Goal: Transaction & Acquisition: Purchase product/service

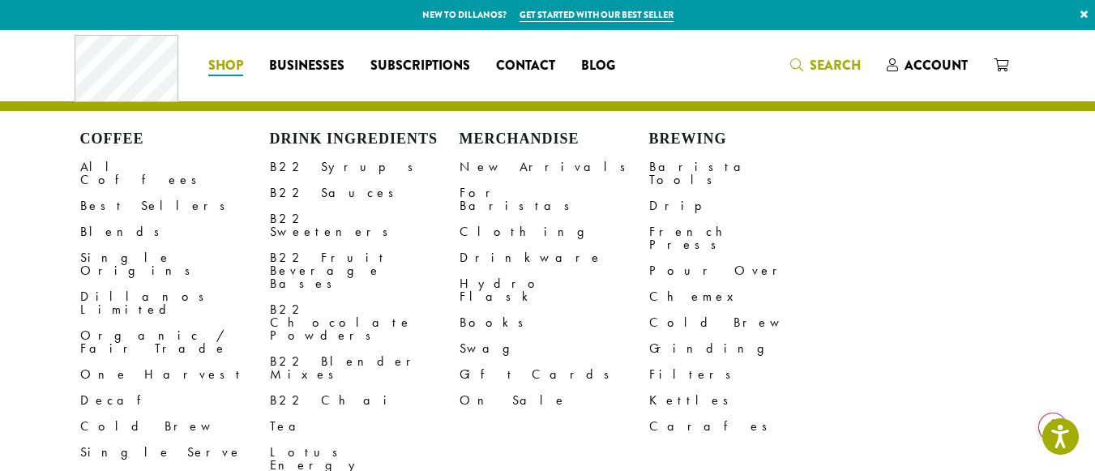
drag, startPoint x: 834, startPoint y: 62, endPoint x: 822, endPoint y: 66, distance: 13.1
click at [834, 62] on div "Coffee All Coffees Best Sellers Blends Single Origins Dillanos Limited Organic …" at bounding box center [548, 65] width 947 height 67
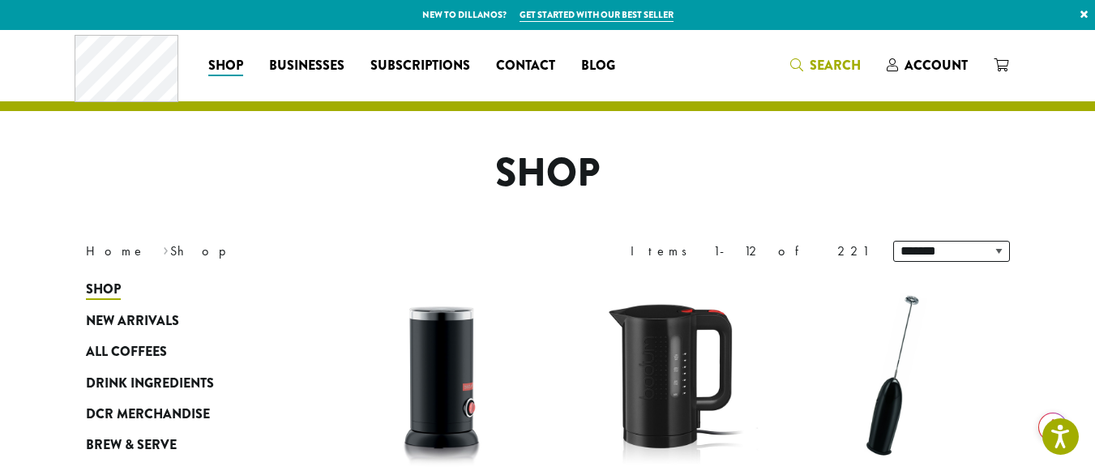
click at [836, 68] on span "Search" at bounding box center [835, 65] width 51 height 19
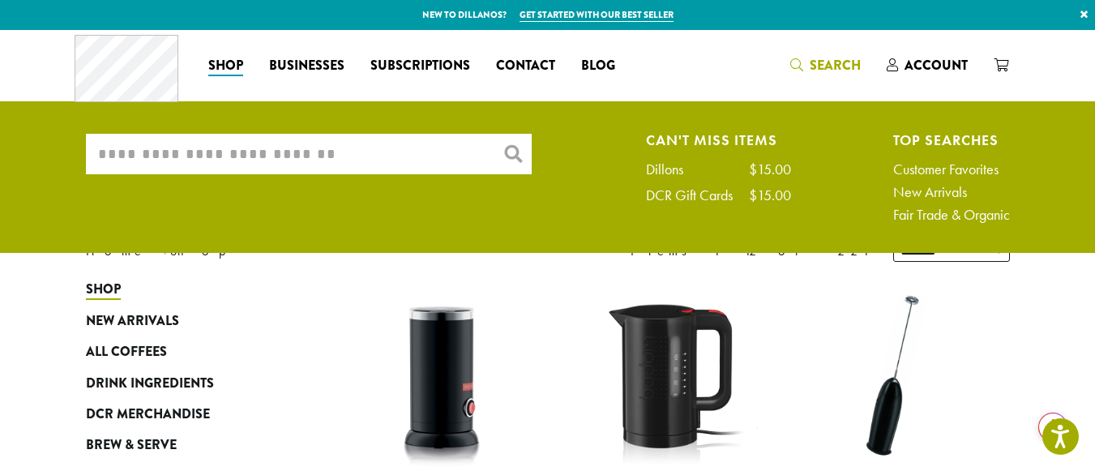
click at [379, 154] on input "What are you searching for?" at bounding box center [309, 154] width 446 height 41
type input "*"
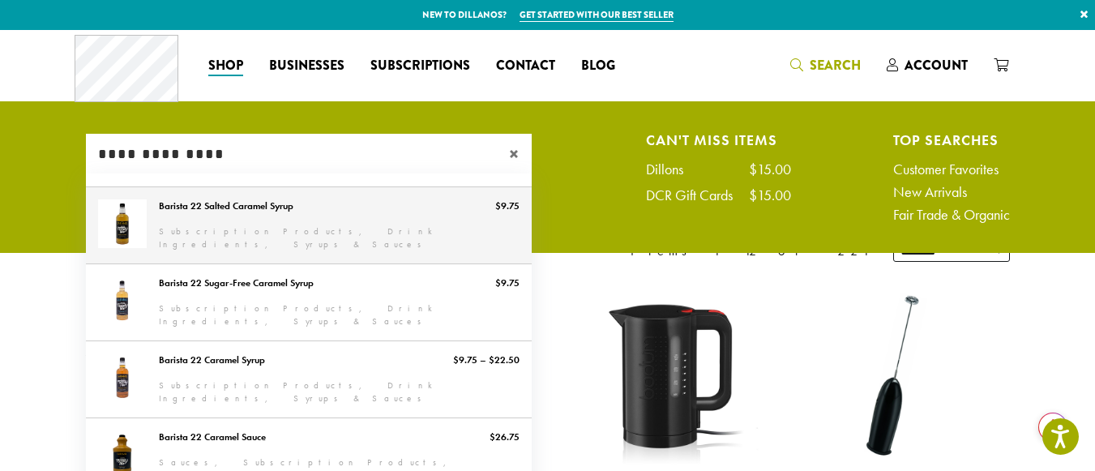
type input "**********"
click at [286, 216] on link "Barista 22 Salted Caramel Syrup" at bounding box center [309, 225] width 446 height 76
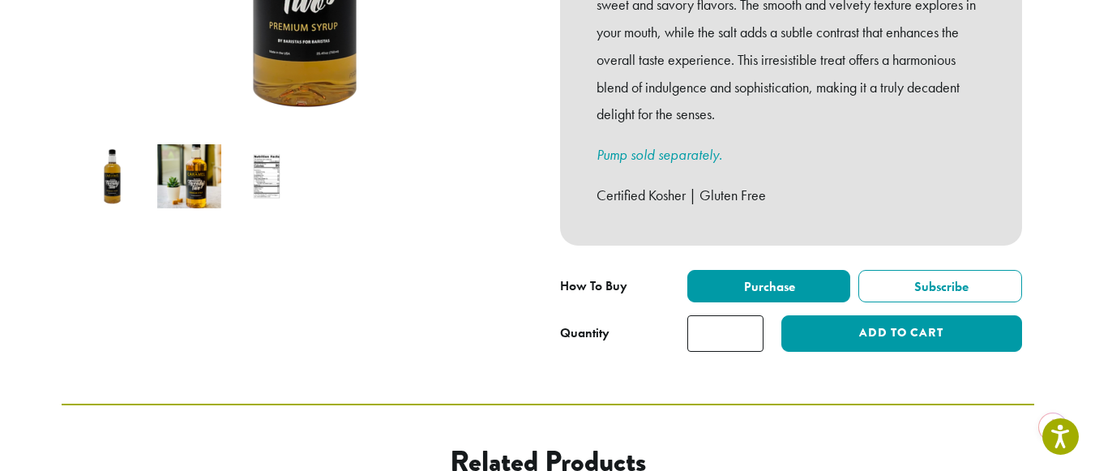
scroll to position [487, 0]
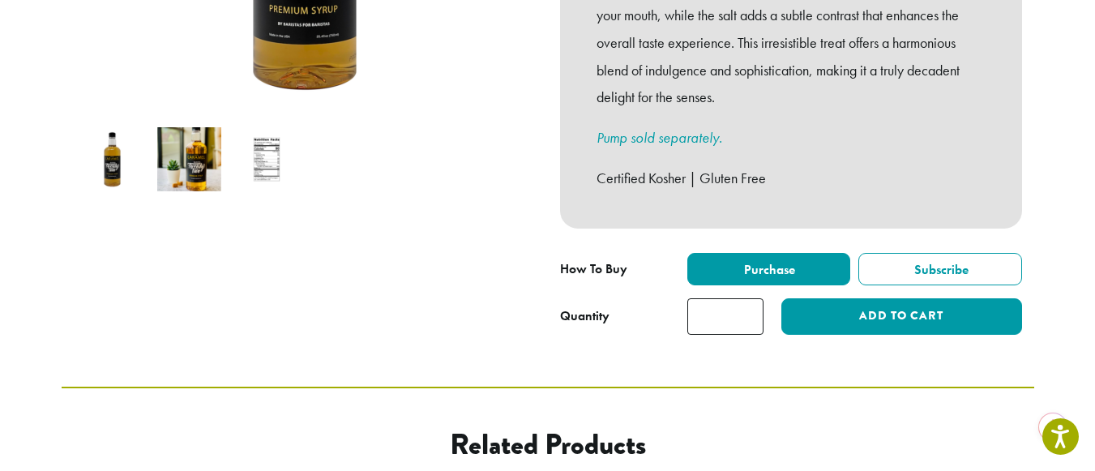
drag, startPoint x: 733, startPoint y: 294, endPoint x: 709, endPoint y: 297, distance: 23.6
click at [709, 298] on input "*" at bounding box center [726, 316] width 76 height 36
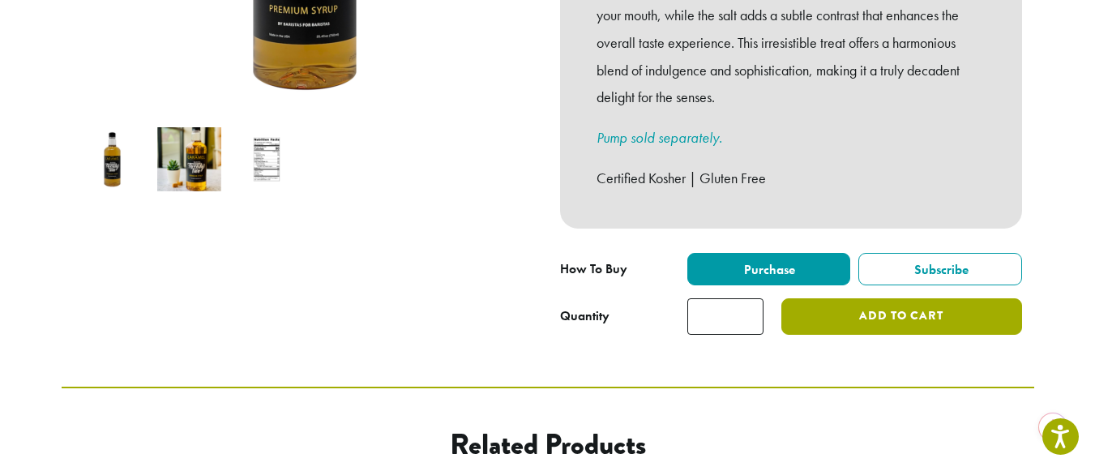
type input "*"
click at [876, 298] on button "Add to cart" at bounding box center [902, 316] width 240 height 36
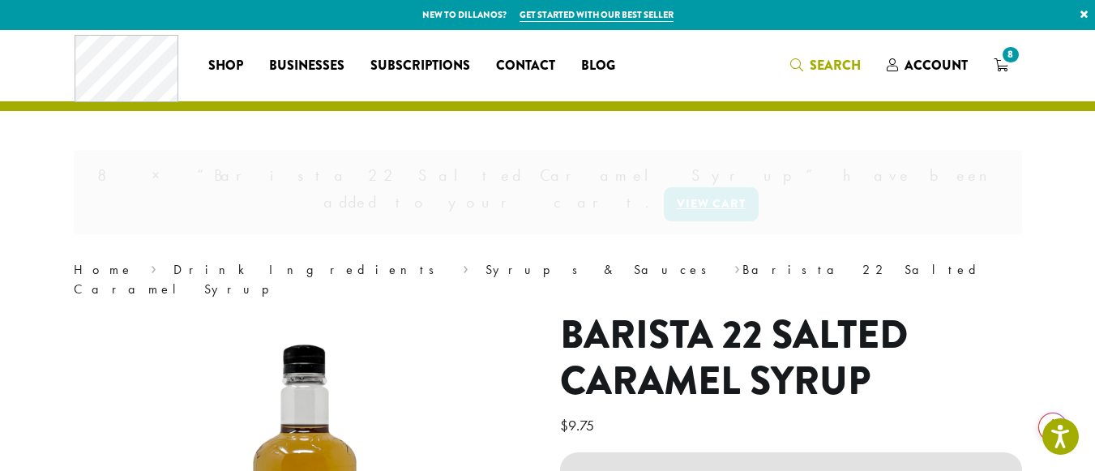
click at [814, 62] on span "Search" at bounding box center [835, 65] width 51 height 19
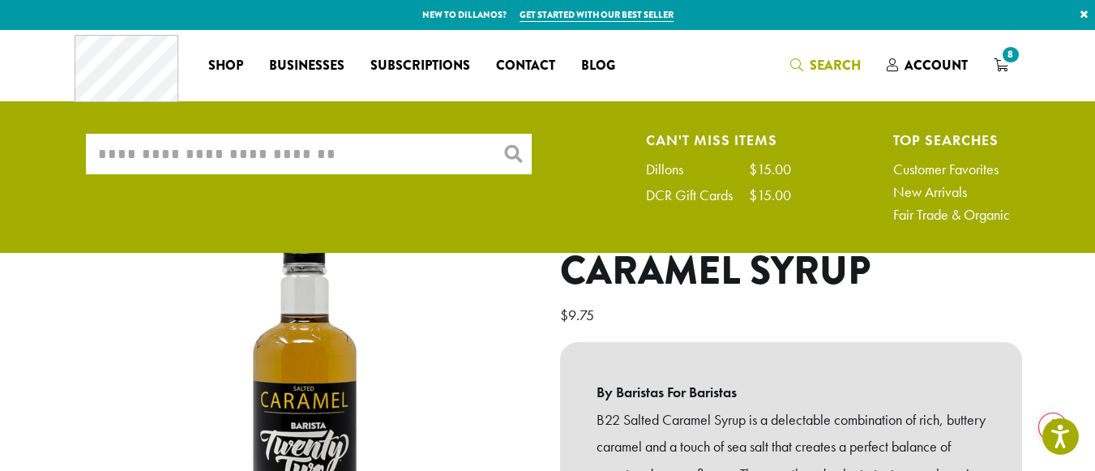
click at [368, 147] on input "What are you searching for?" at bounding box center [309, 154] width 446 height 41
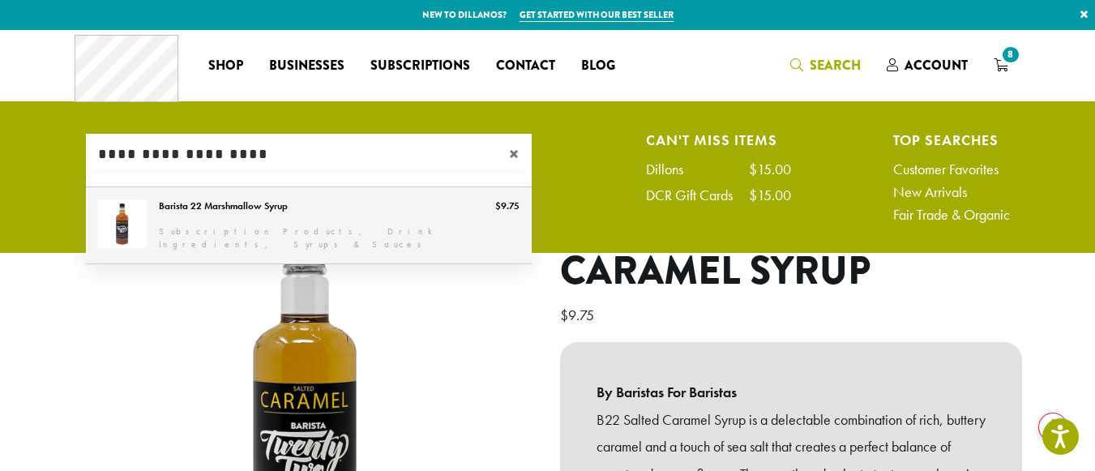
type input "**********"
click at [259, 215] on link "Barista 22 Marshmallow Syrup" at bounding box center [309, 225] width 446 height 76
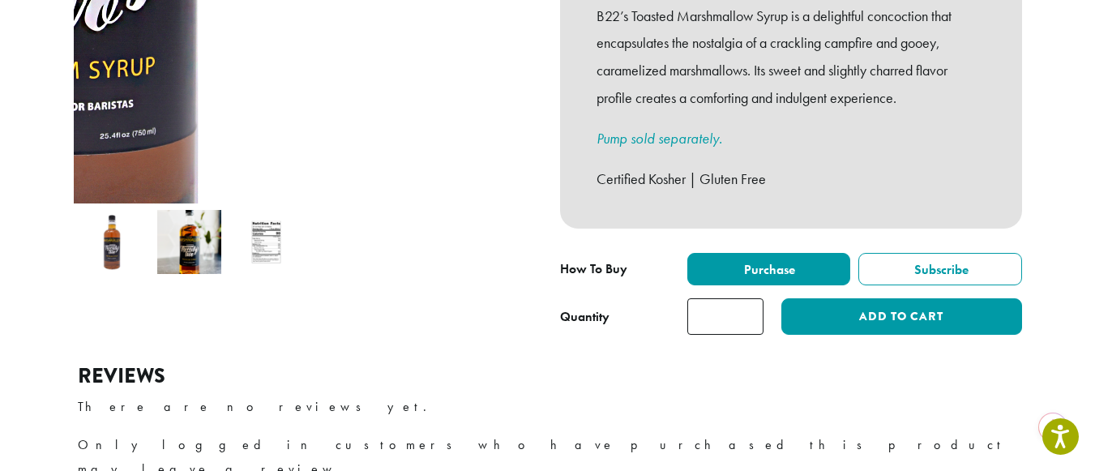
scroll to position [405, 0]
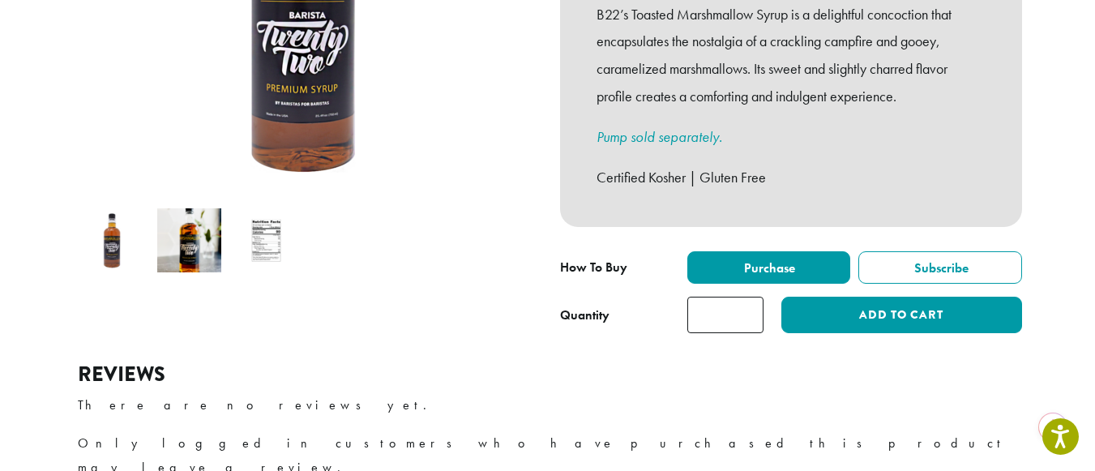
click at [749, 297] on input "*" at bounding box center [726, 315] width 76 height 36
type input "*"
click at [749, 297] on input "*" at bounding box center [726, 315] width 76 height 36
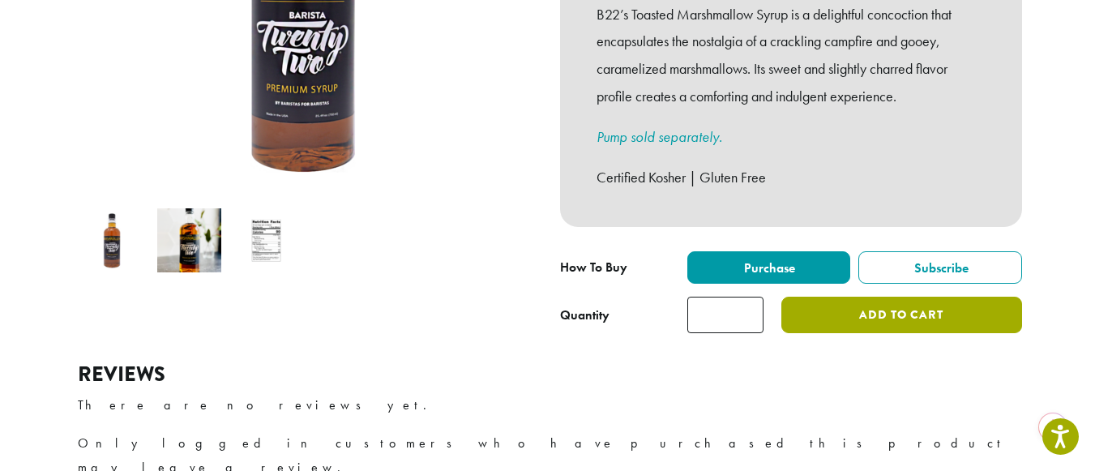
click at [887, 299] on button "Add to cart" at bounding box center [902, 315] width 240 height 36
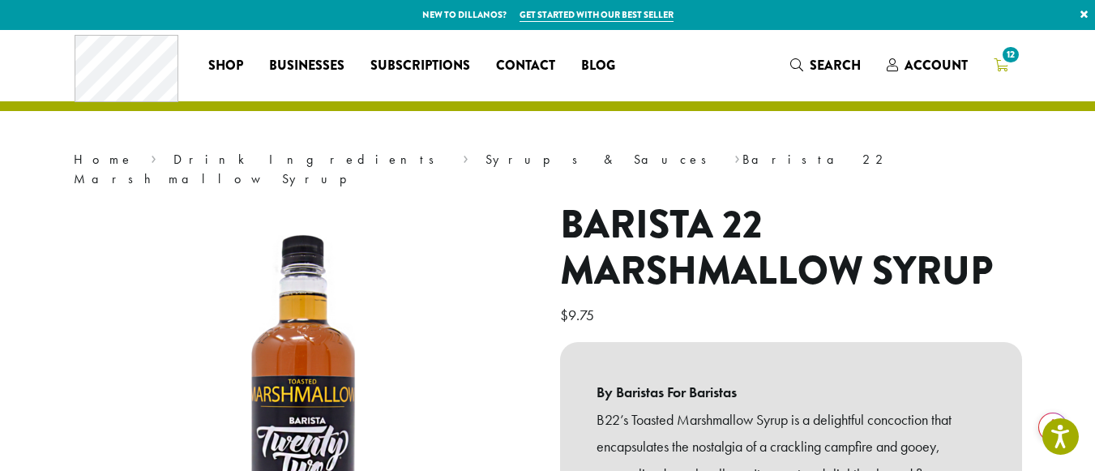
click at [1009, 65] on span "12" at bounding box center [1011, 55] width 22 height 22
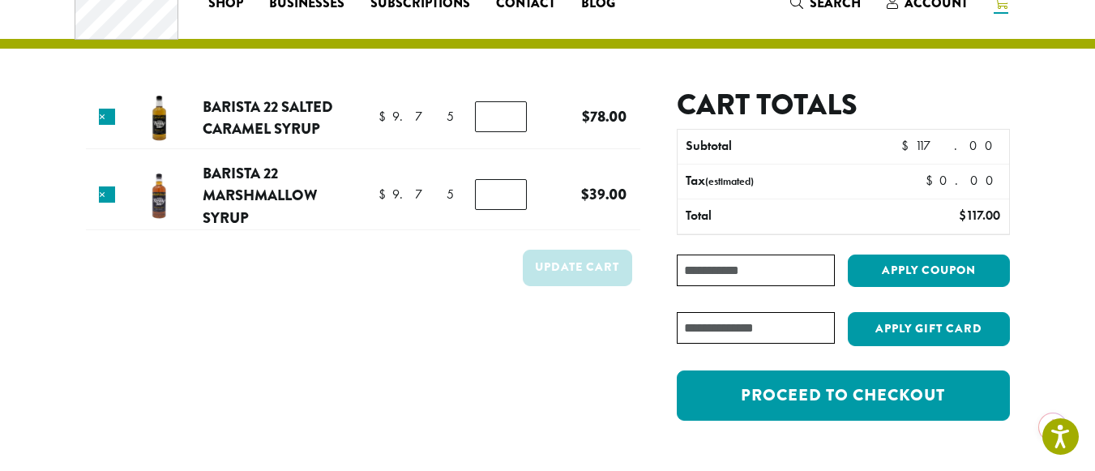
scroll to position [81, 0]
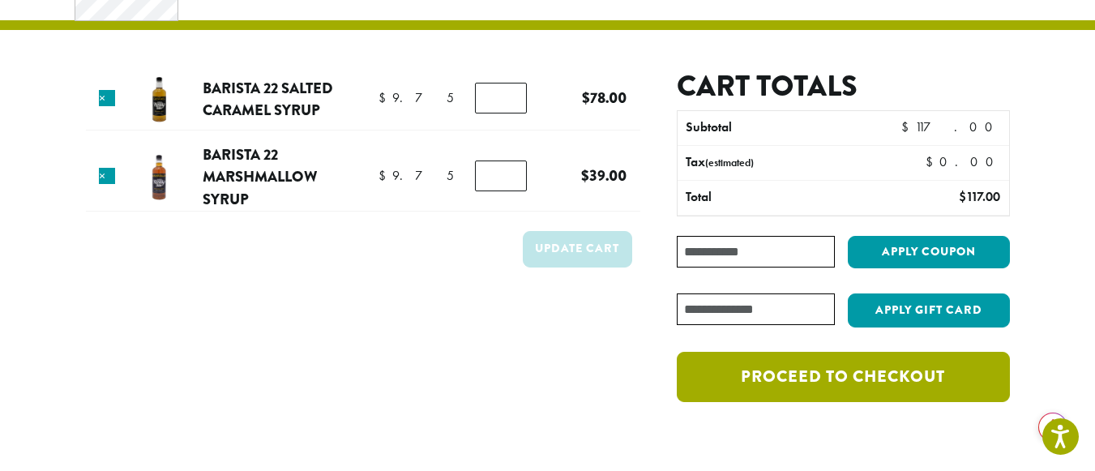
click at [902, 389] on link "Proceed to checkout" at bounding box center [843, 377] width 332 height 50
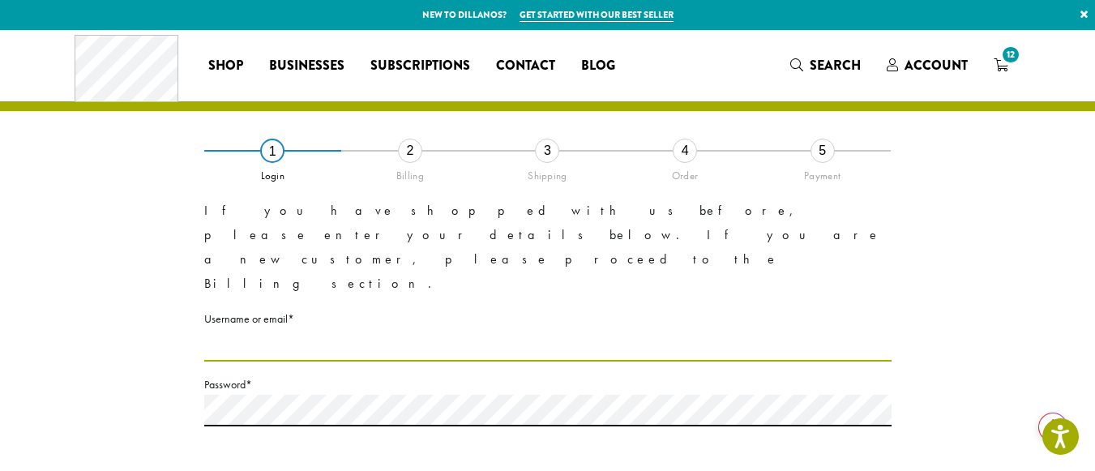
click at [212, 330] on input "Username or email * Required" at bounding box center [548, 346] width 688 height 32
type input "**********"
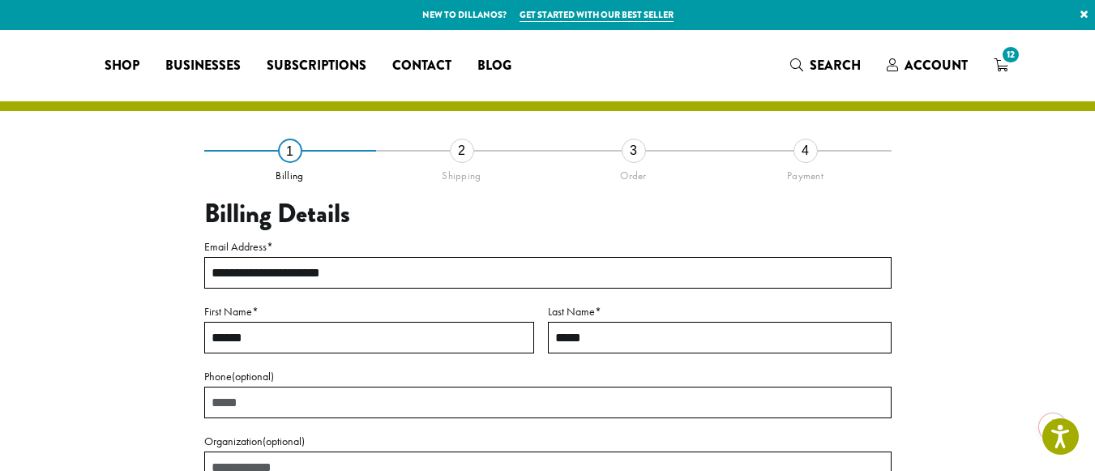
select select "**"
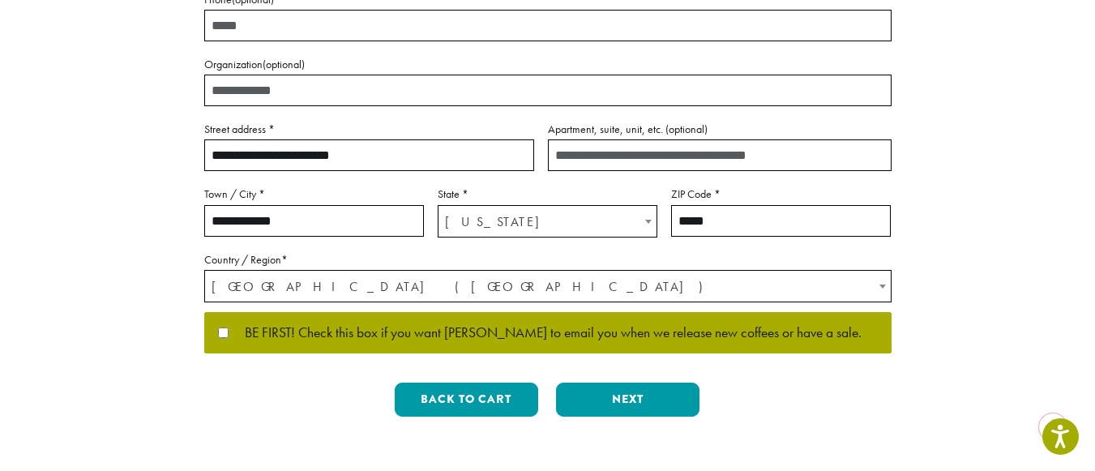
scroll to position [405, 0]
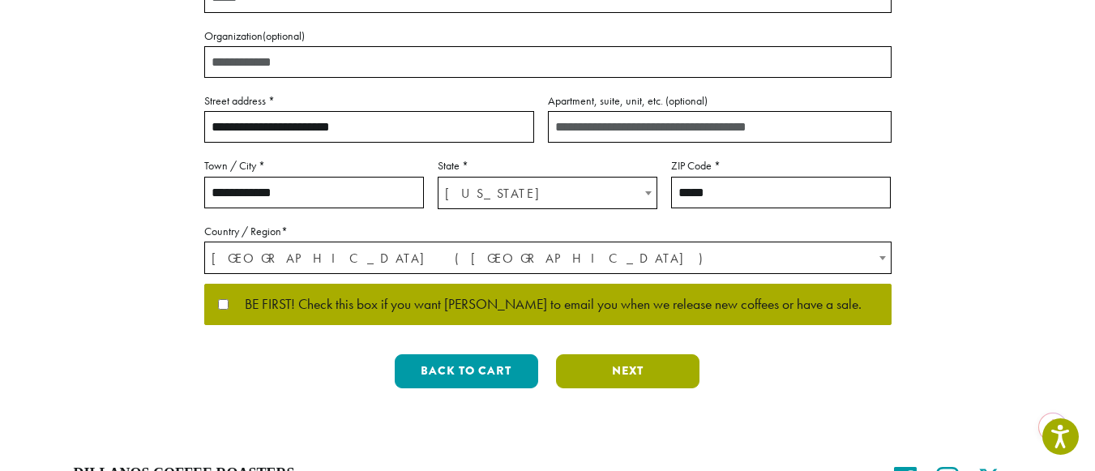
click at [608, 368] on button "Next" at bounding box center [628, 371] width 144 height 34
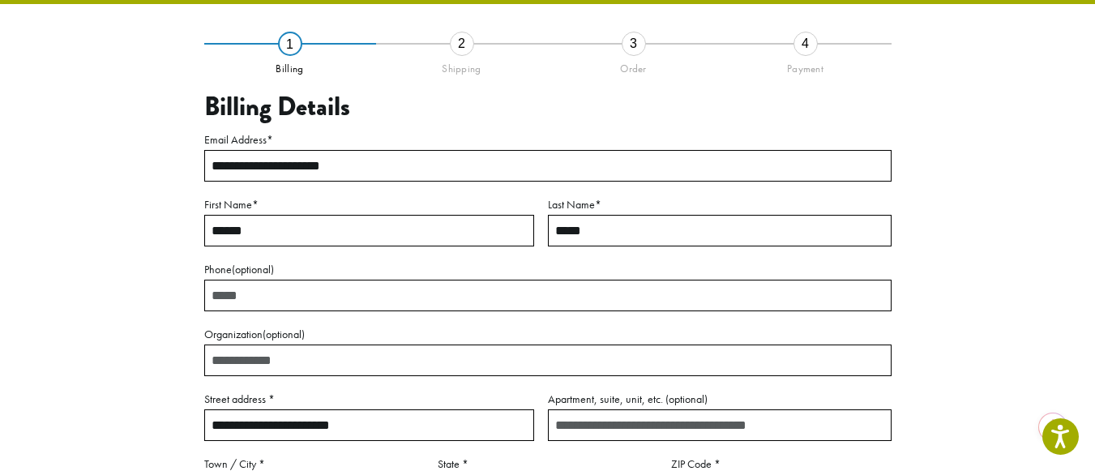
scroll to position [93, 0]
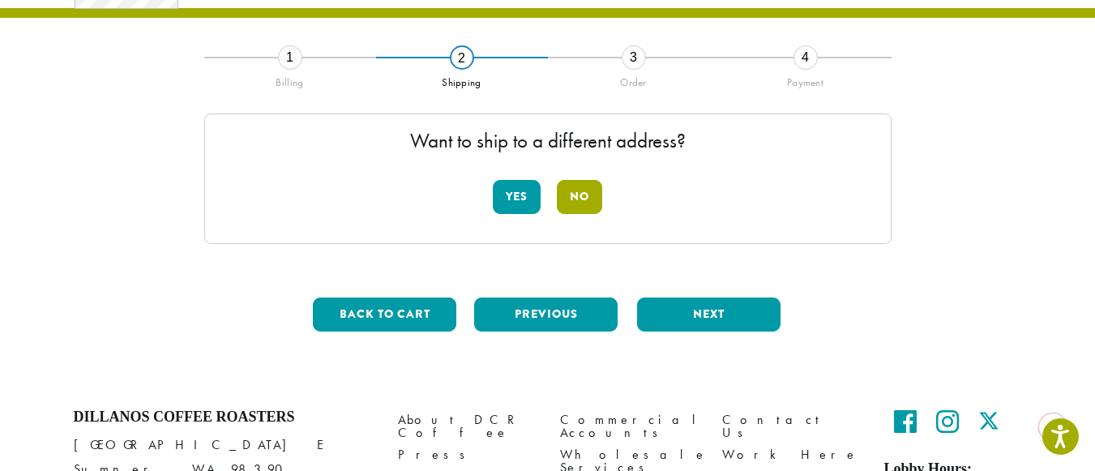
click at [580, 195] on button "No" at bounding box center [579, 197] width 45 height 34
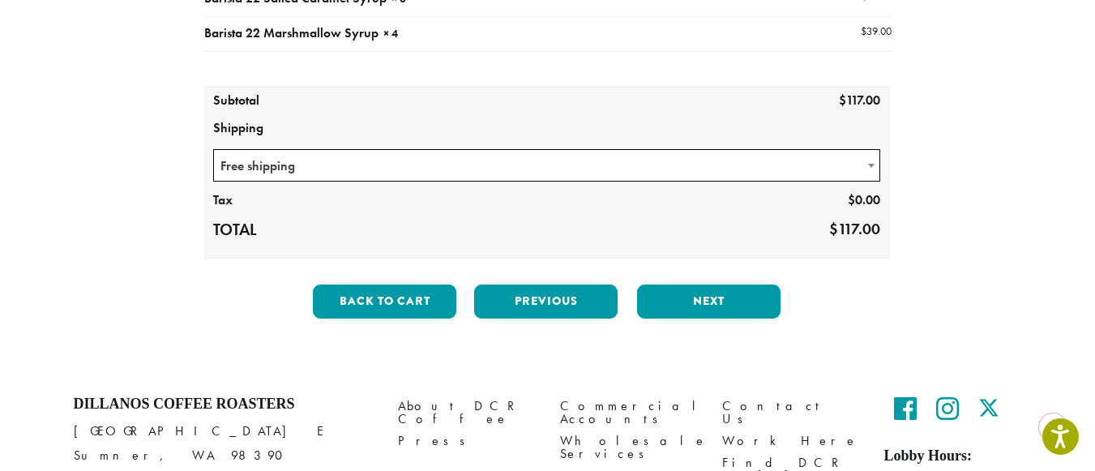
scroll to position [255, 0]
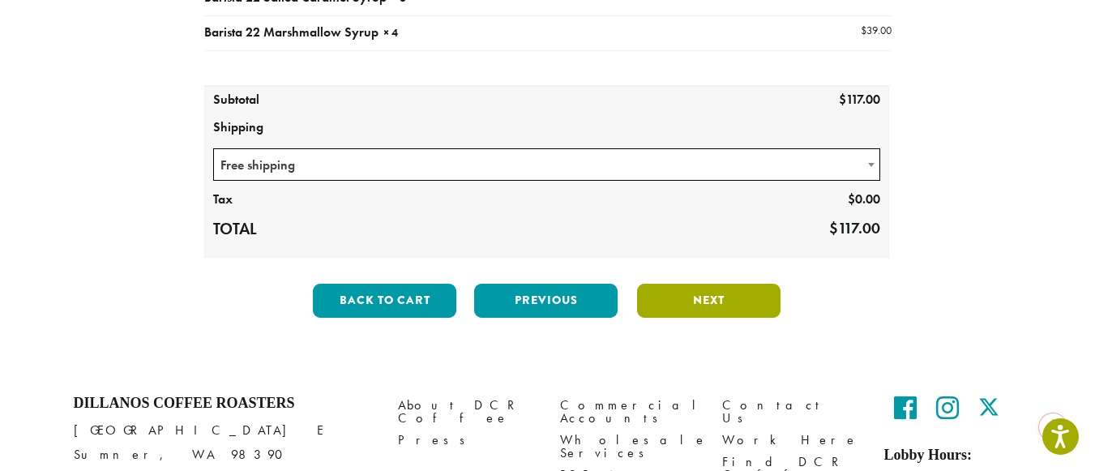
click at [722, 300] on button "Next" at bounding box center [709, 301] width 144 height 34
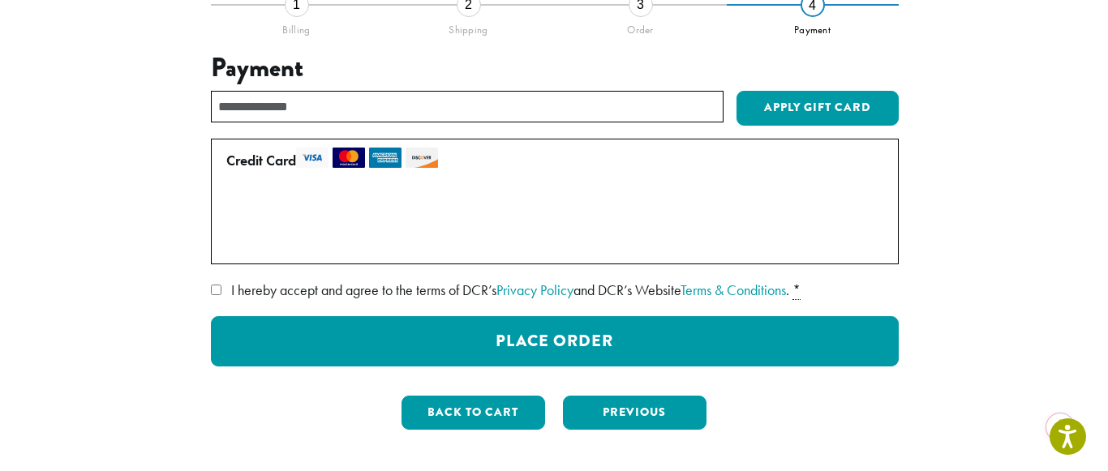
scroll to position [174, 0]
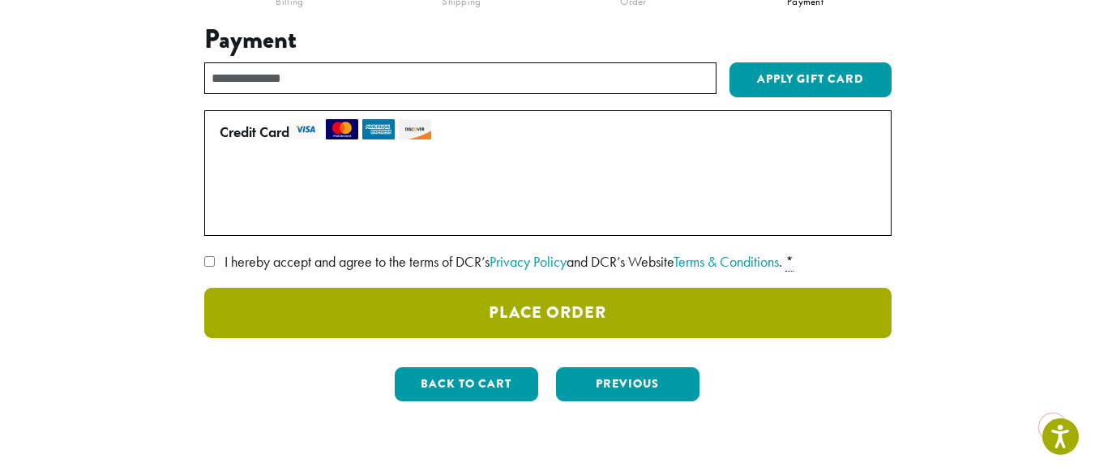
click at [499, 316] on button "Place Order" at bounding box center [548, 313] width 688 height 50
